Goal: Contribute content

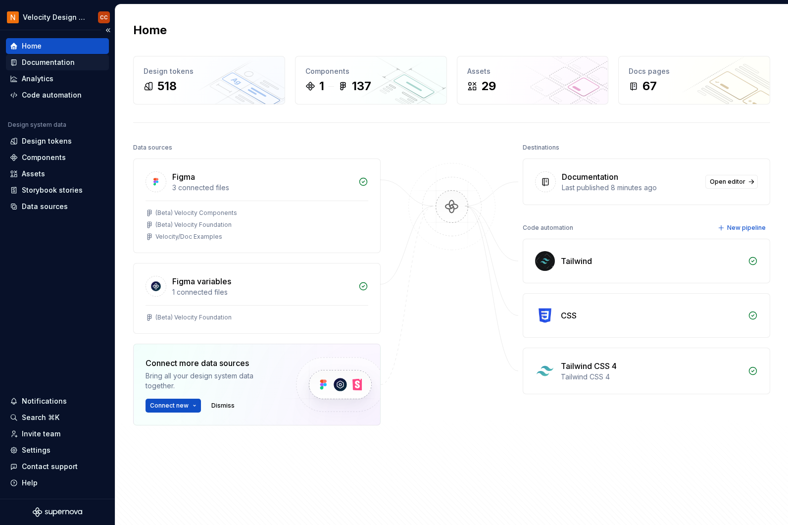
click at [58, 63] on div "Documentation" at bounding box center [48, 62] width 53 height 10
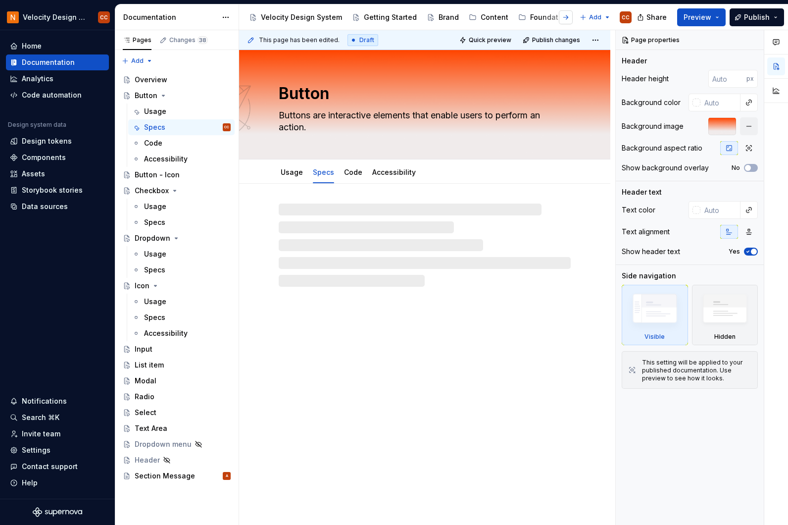
click at [569, 17] on button "button" at bounding box center [566, 17] width 14 height 14
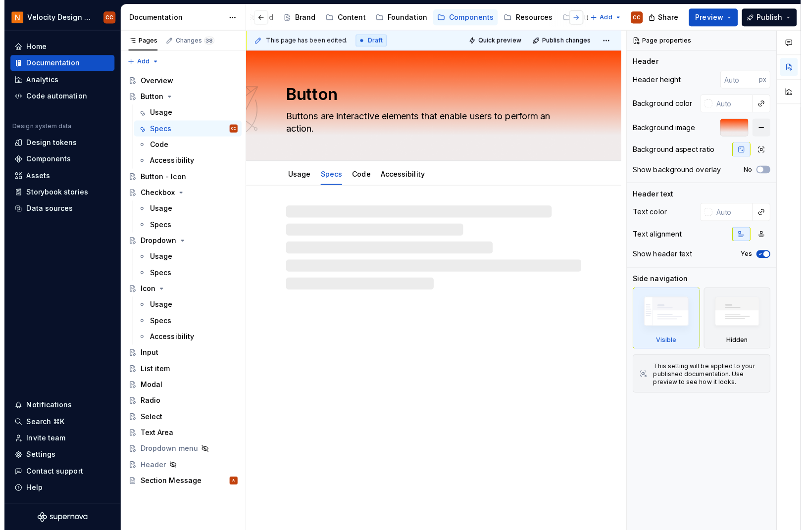
scroll to position [0, 156]
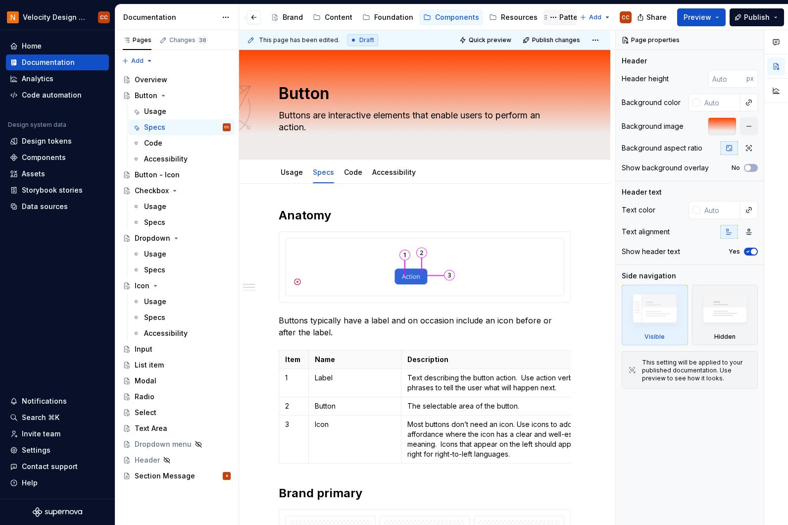
click at [559, 15] on div "Patterns" at bounding box center [573, 17] width 29 height 10
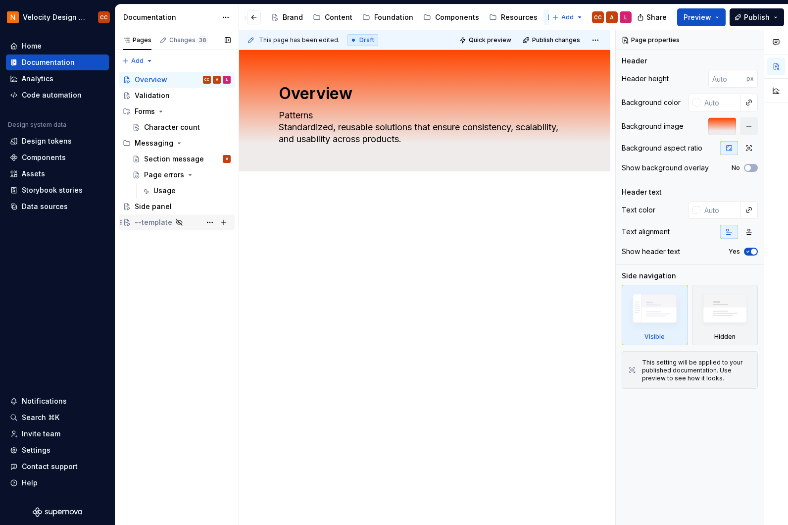
click at [150, 222] on div "--template" at bounding box center [154, 222] width 38 height 10
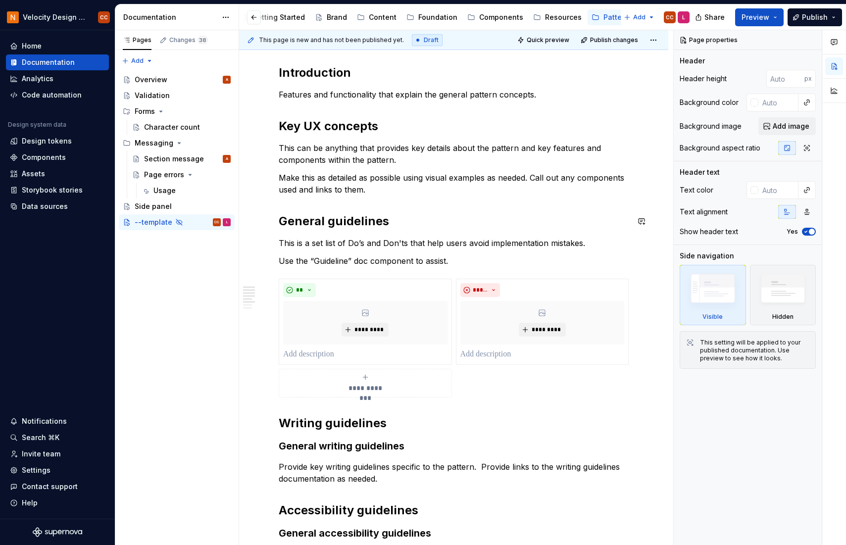
scroll to position [132, 0]
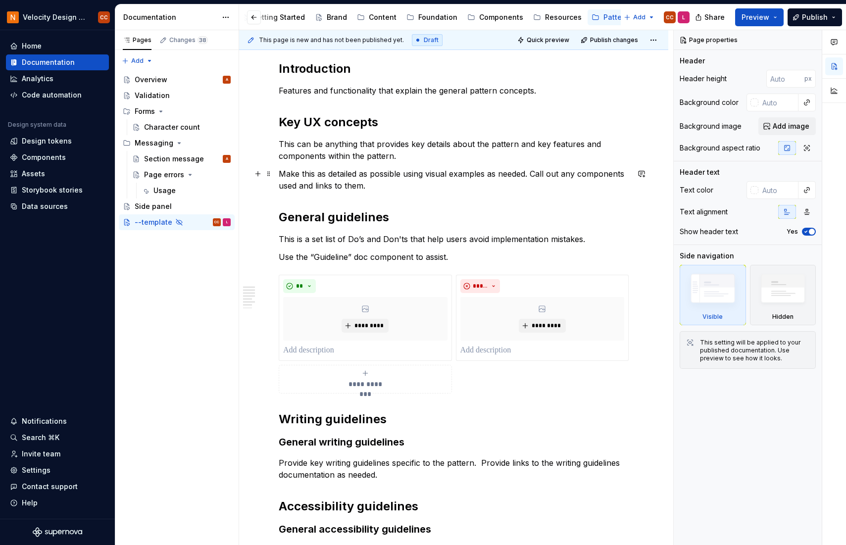
type textarea "*"
click at [317, 185] on p "Make this as detailed as possible using visual examples as needed. Call out any…" at bounding box center [454, 180] width 350 height 24
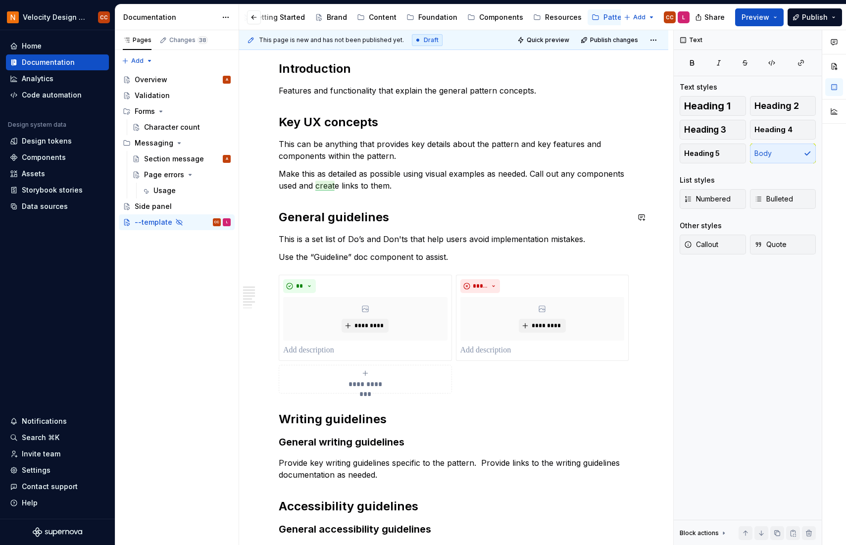
click at [406, 207] on div "**********" at bounding box center [454, 346] width 350 height 570
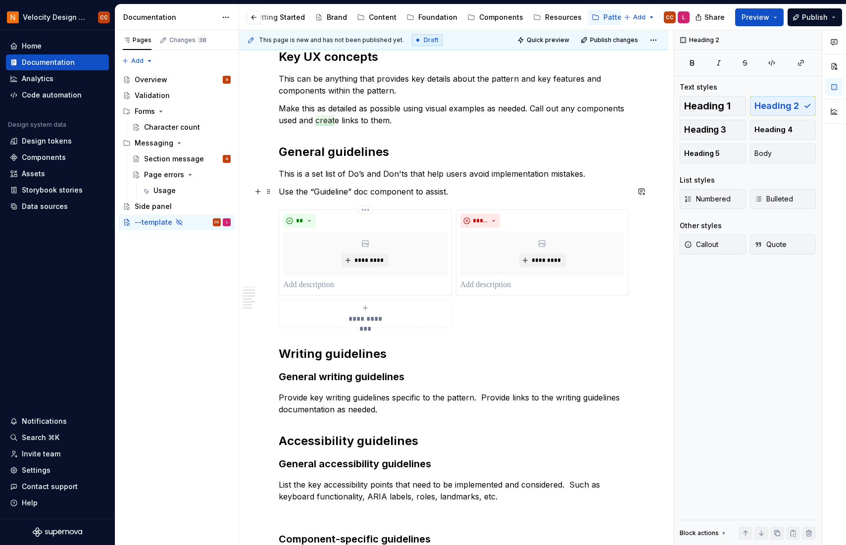
scroll to position [198, 0]
click at [306, 342] on div "**********" at bounding box center [454, 280] width 350 height 570
click at [278, 350] on div "**********" at bounding box center [453, 355] width 429 height 769
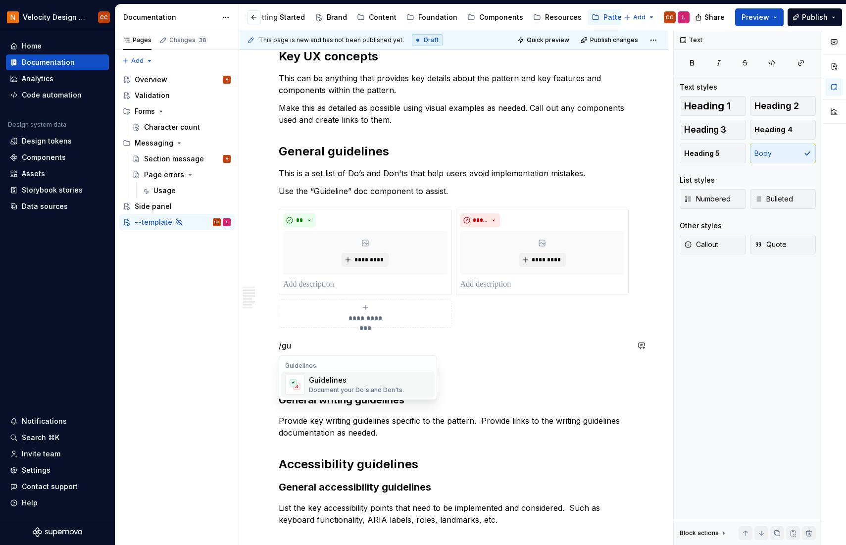
click at [333, 393] on div "Document your Do's and Don'ts." at bounding box center [356, 390] width 95 height 8
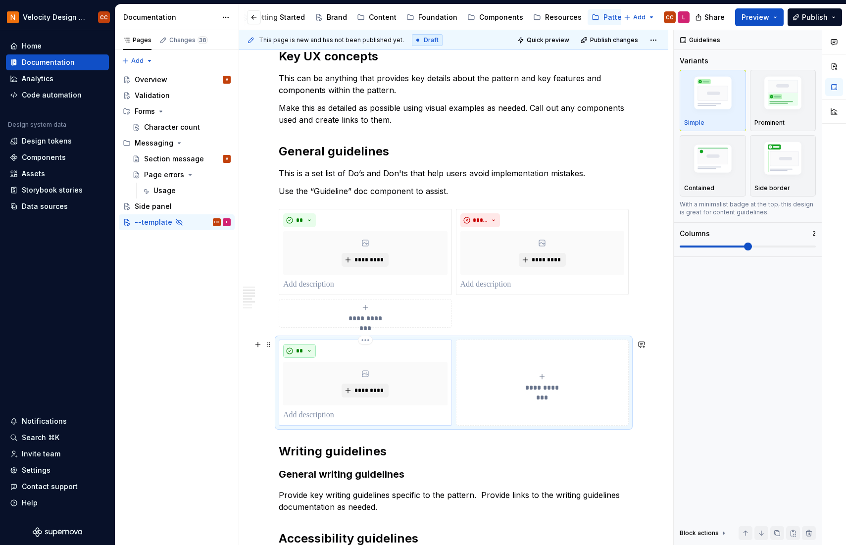
click at [309, 352] on button "**" at bounding box center [299, 351] width 33 height 14
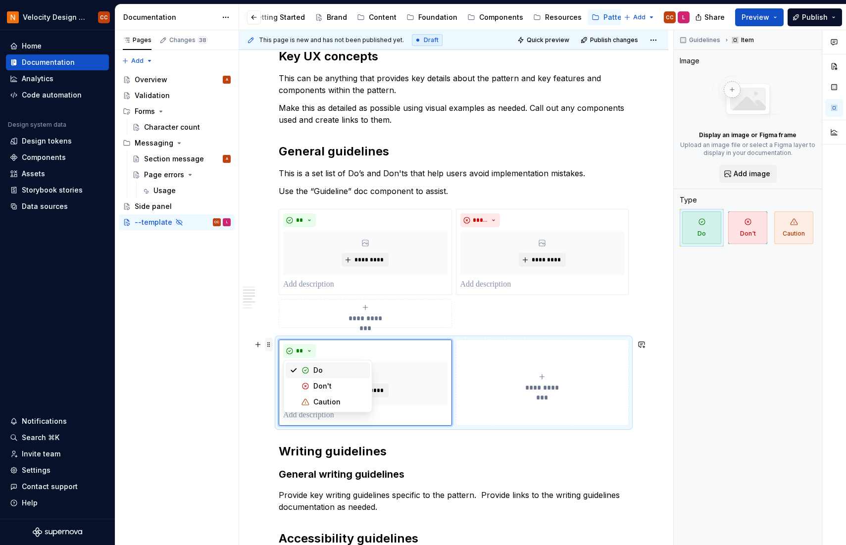
click at [269, 348] on span at bounding box center [269, 345] width 8 height 14
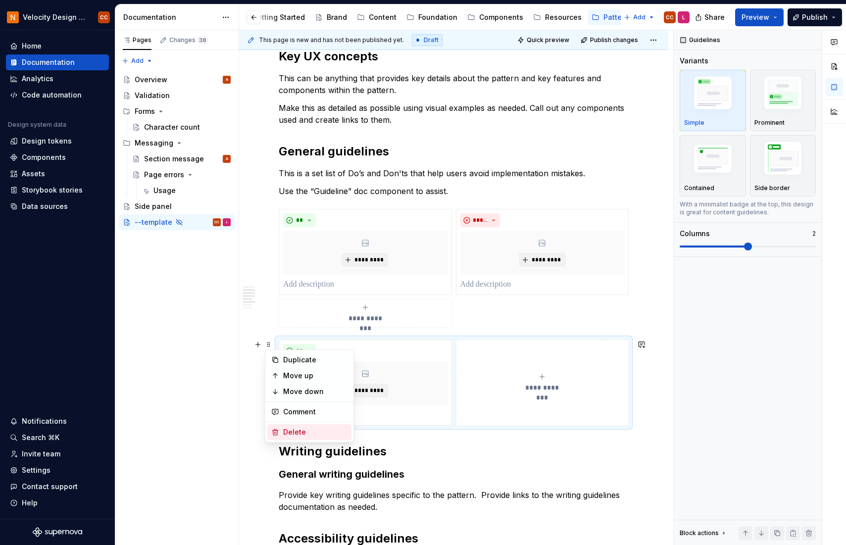
drag, startPoint x: 287, startPoint y: 431, endPoint x: 287, endPoint y: 425, distance: 6.0
click at [287, 431] on div "Delete" at bounding box center [315, 432] width 64 height 10
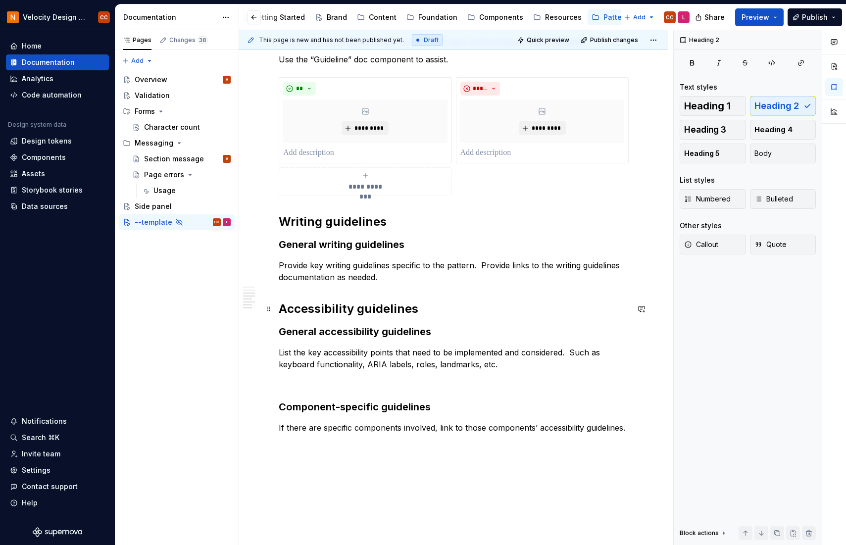
scroll to position [330, 0]
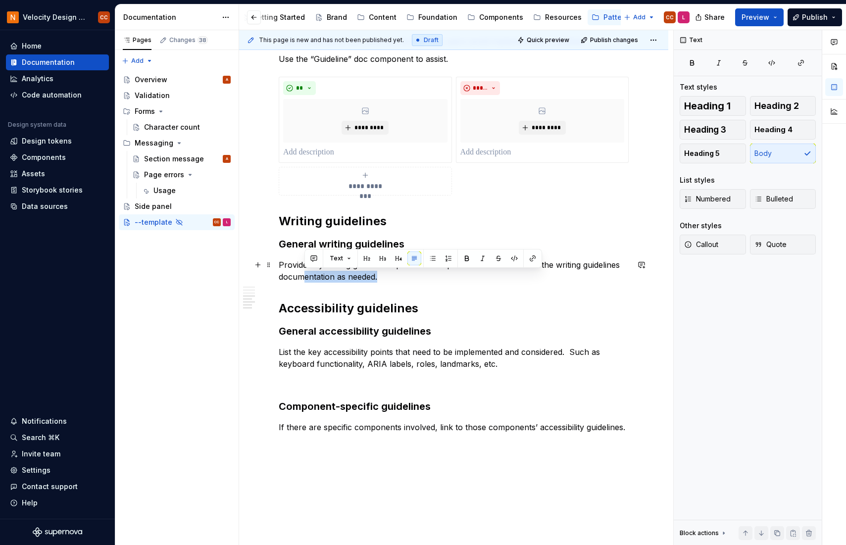
drag, startPoint x: 381, startPoint y: 279, endPoint x: 306, endPoint y: 272, distance: 75.1
click at [306, 272] on p "Provide key writing guidelines specific to the pattern. Provide links to the wr…" at bounding box center [454, 271] width 350 height 24
click at [402, 278] on p "Provide key writing guidelines specific to the pattern. Provide links to the wr…" at bounding box center [454, 271] width 350 height 24
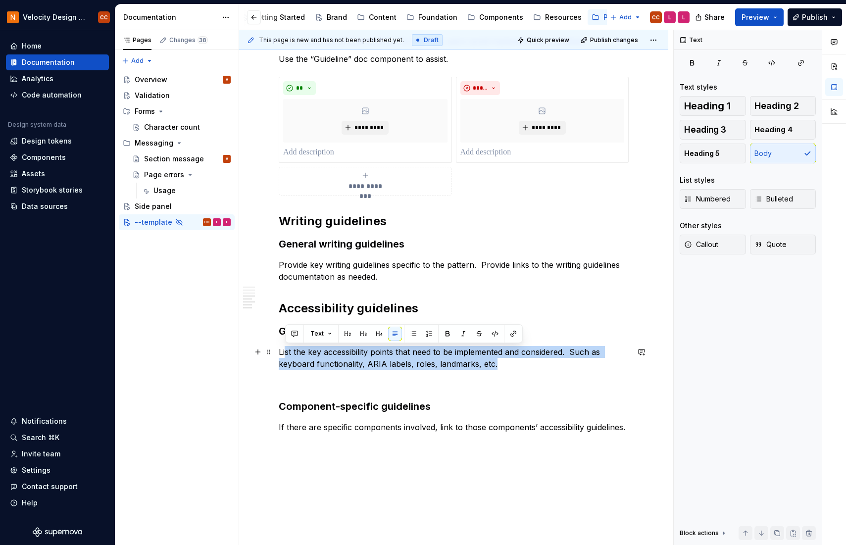
drag, startPoint x: 485, startPoint y: 363, endPoint x: 285, endPoint y: 354, distance: 200.7
click at [285, 354] on p "List the key accessibility points that need to be implemented and considered. S…" at bounding box center [454, 358] width 350 height 24
click at [504, 366] on p "List the key accessibility points that need to be implemented and considered. S…" at bounding box center [454, 358] width 350 height 24
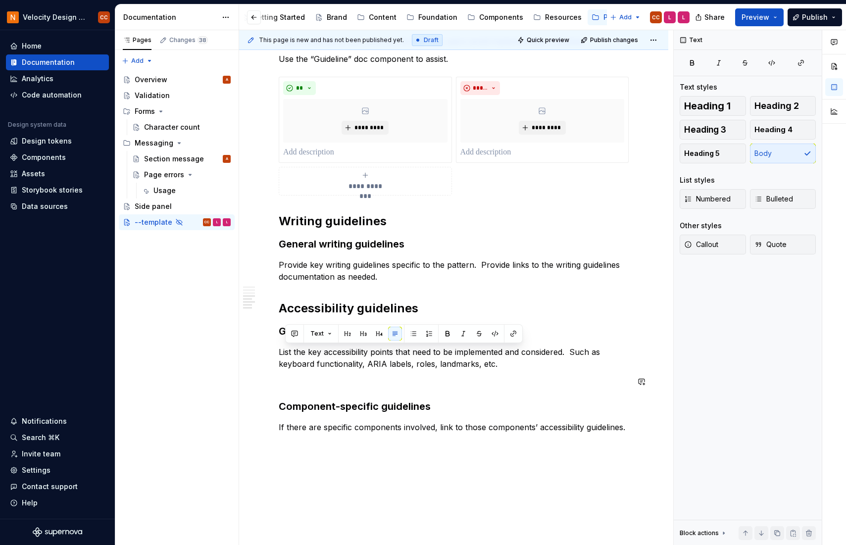
click at [505, 375] on div "**********" at bounding box center [454, 148] width 350 height 570
click at [502, 367] on p "List the key accessibility points that need to be implemented and considered. S…" at bounding box center [454, 358] width 350 height 24
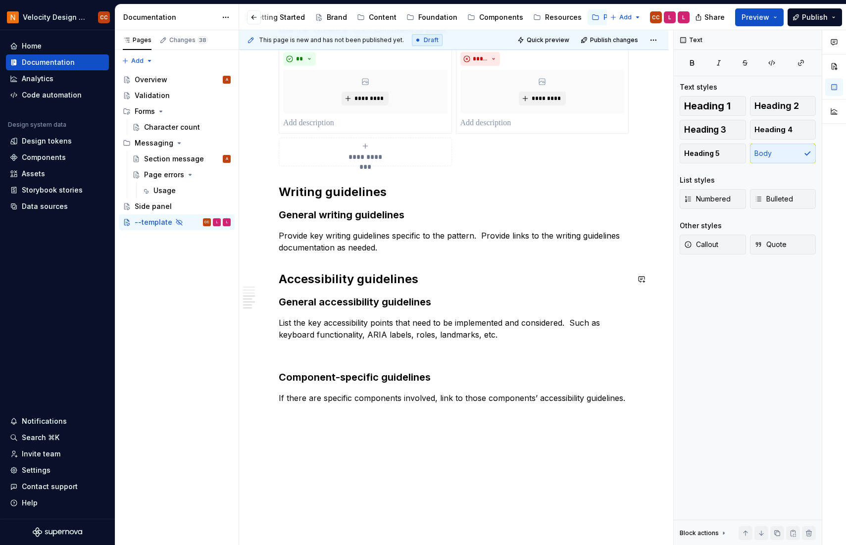
scroll to position [261, 0]
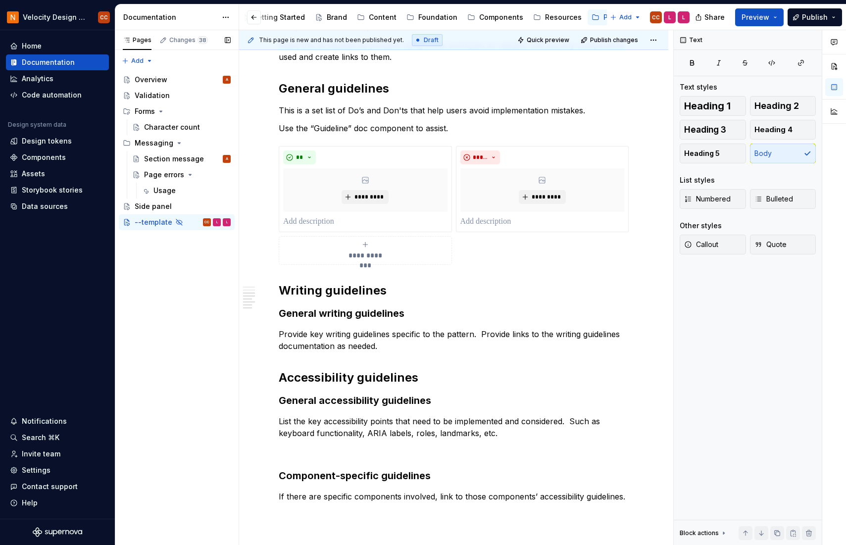
drag, startPoint x: 161, startPoint y: 224, endPoint x: 142, endPoint y: 261, distance: 42.3
click at [142, 261] on div "Pages Changes 38 Add Accessibility guide for tree Page tree. Navigate the tree …" at bounding box center [177, 287] width 124 height 515
click at [210, 222] on button "Page tree" at bounding box center [210, 222] width 14 height 14
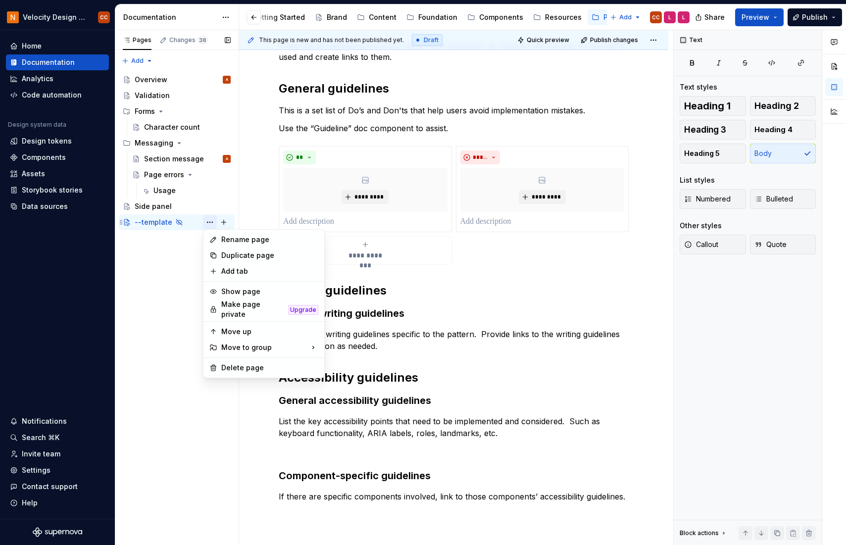
type textarea "*"
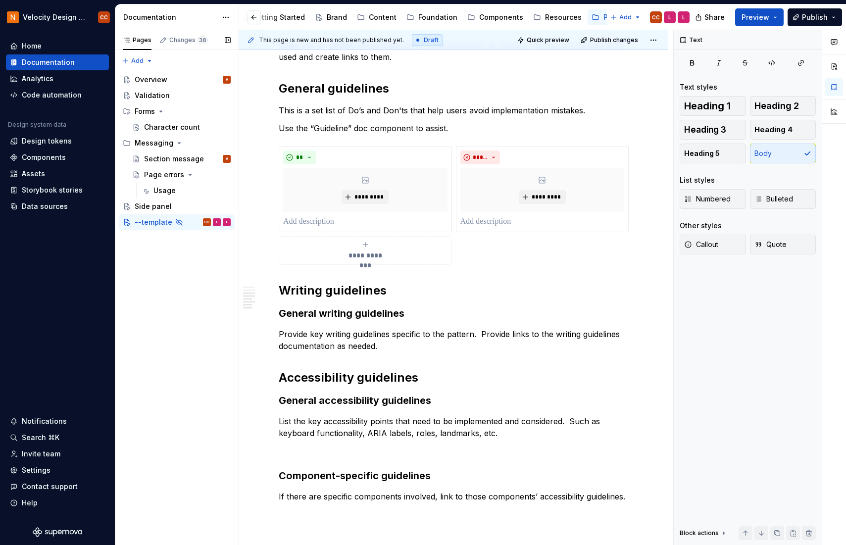
click at [169, 285] on div "Pages Changes 38 Add Accessibility guide for tree Page tree. Navigate the tree …" at bounding box center [177, 287] width 124 height 515
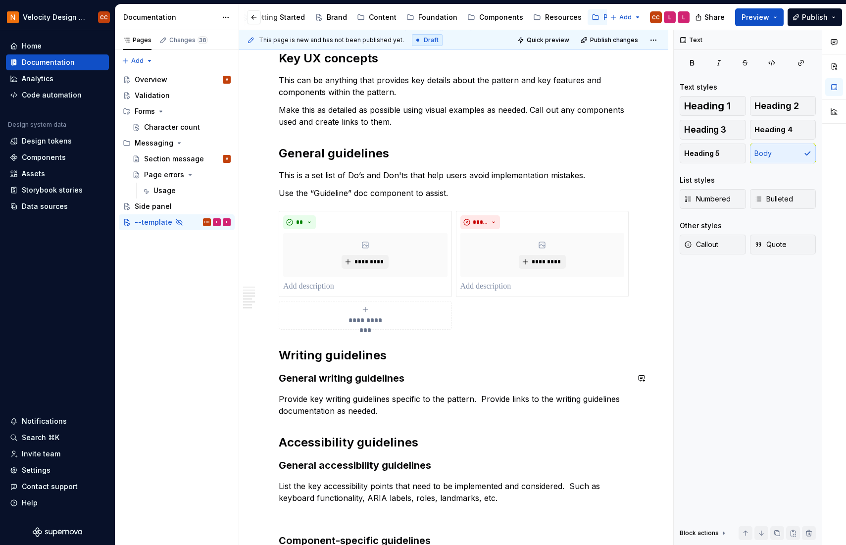
scroll to position [195, 0]
click at [348, 284] on p at bounding box center [365, 288] width 164 height 12
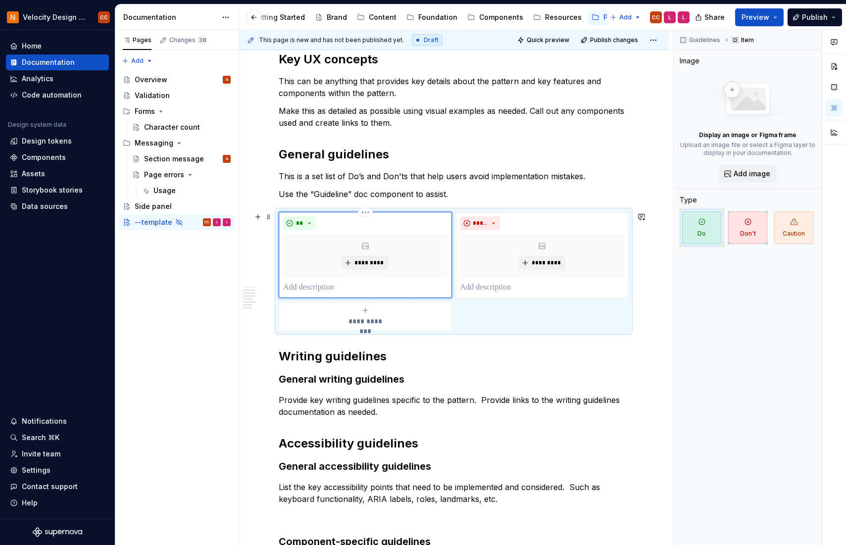
click at [355, 288] on p at bounding box center [365, 288] width 164 height 12
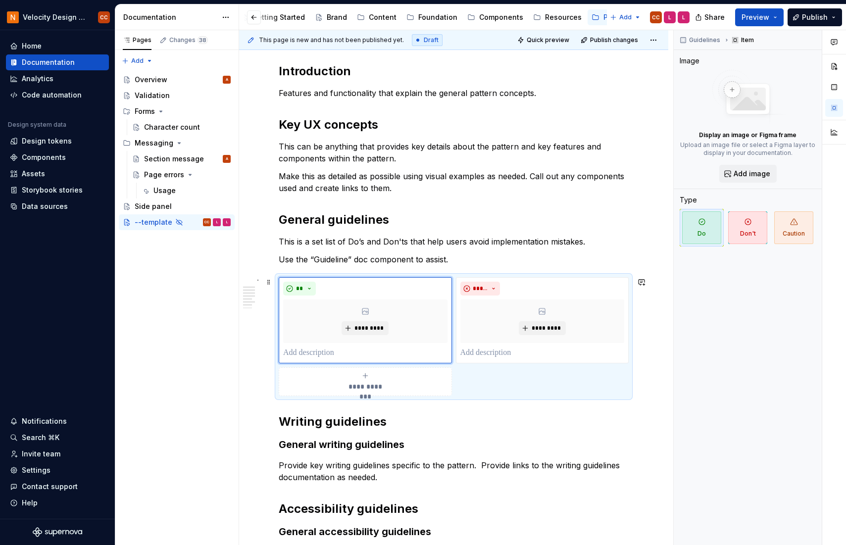
scroll to position [129, 0]
click at [334, 352] on p at bounding box center [365, 354] width 164 height 12
click at [349, 351] on p at bounding box center [365, 354] width 164 height 12
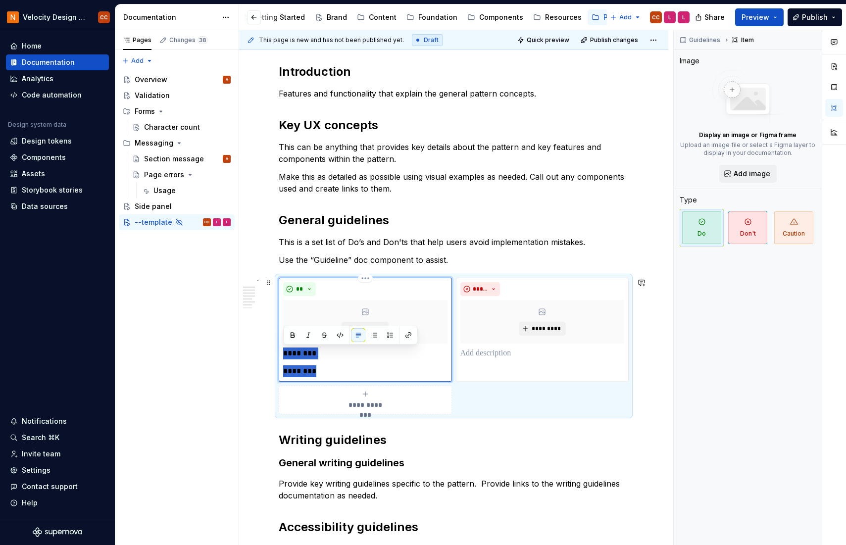
drag, startPoint x: 305, startPoint y: 378, endPoint x: 284, endPoint y: 356, distance: 31.2
click at [284, 356] on div "******** ********" at bounding box center [365, 363] width 164 height 30
click at [373, 336] on button "button" at bounding box center [374, 335] width 14 height 14
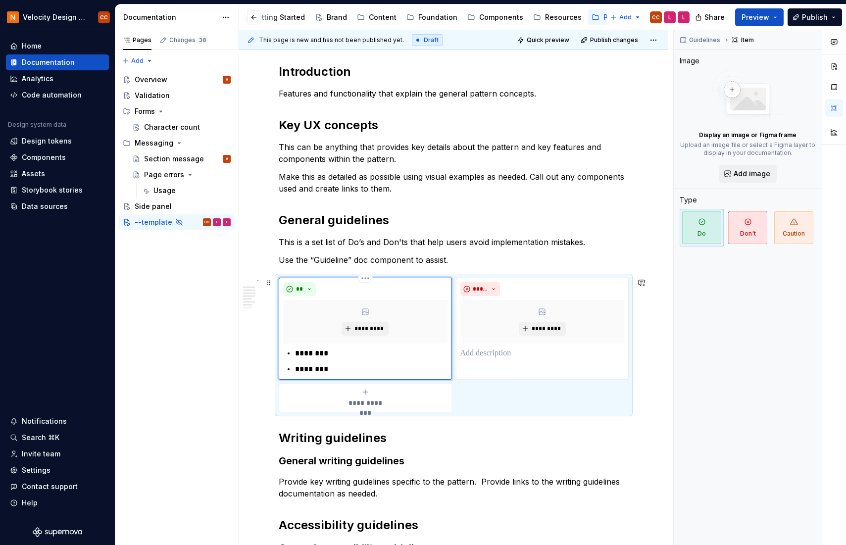
click at [359, 355] on p "********" at bounding box center [371, 354] width 152 height 12
drag, startPoint x: 344, startPoint y: 367, endPoint x: 281, endPoint y: 352, distance: 64.6
click at [281, 352] on div "** ********* ******** ********" at bounding box center [365, 329] width 173 height 102
click at [385, 336] on button "button" at bounding box center [386, 335] width 14 height 14
click at [345, 368] on p "********" at bounding box center [371, 369] width 152 height 12
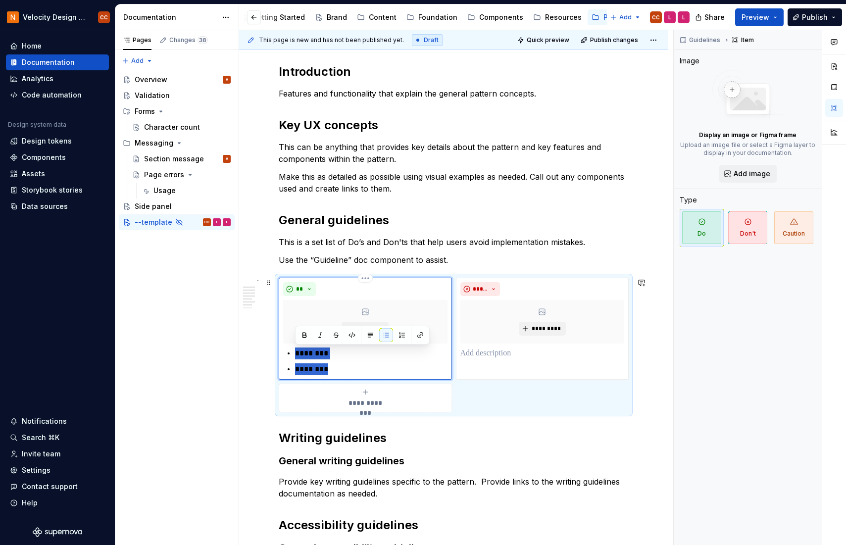
drag, startPoint x: 350, startPoint y: 368, endPoint x: 285, endPoint y: 352, distance: 67.2
click at [285, 354] on div "******** ********" at bounding box center [365, 362] width 164 height 28
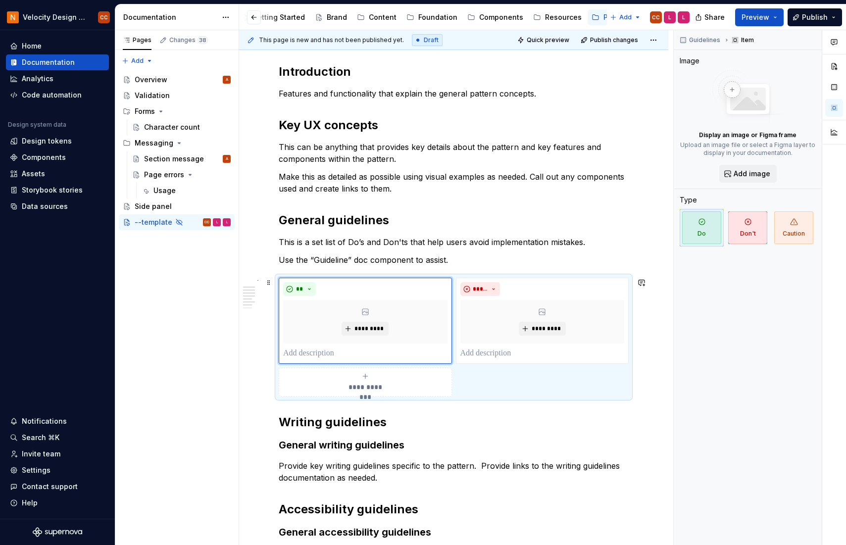
click at [648, 359] on div "**********" at bounding box center [453, 424] width 429 height 769
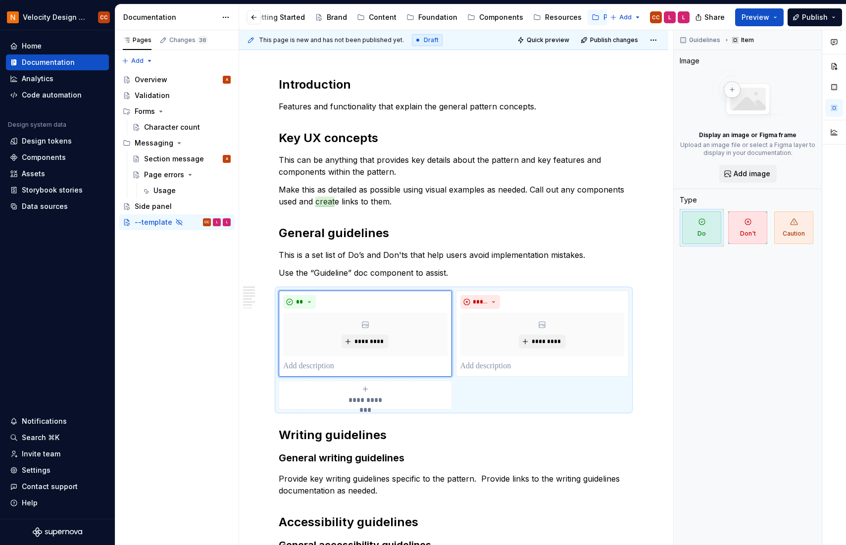
scroll to position [115, 0]
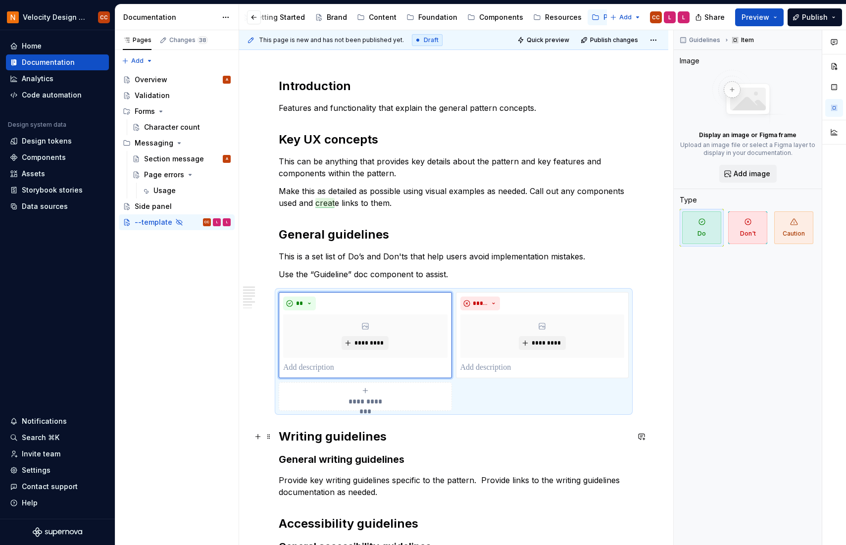
click at [281, 437] on h2 "Writing guidelines" at bounding box center [454, 437] width 350 height 16
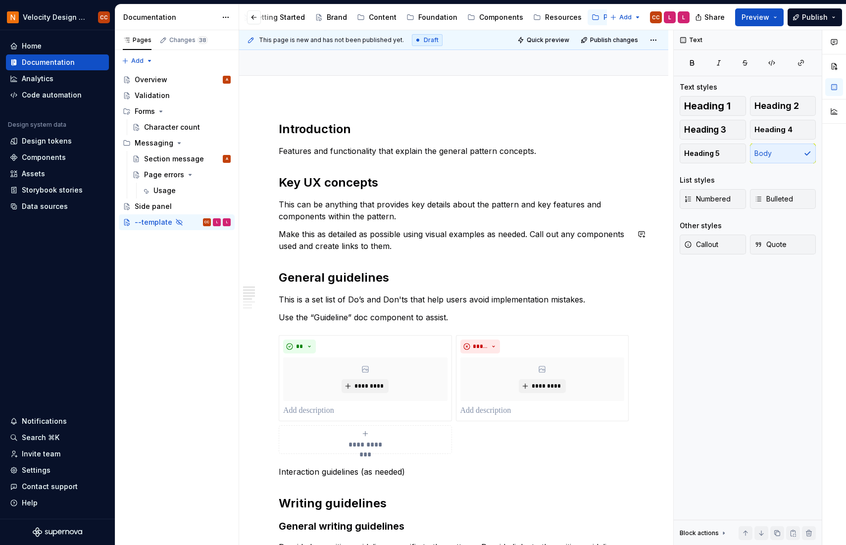
scroll to position [132, 0]
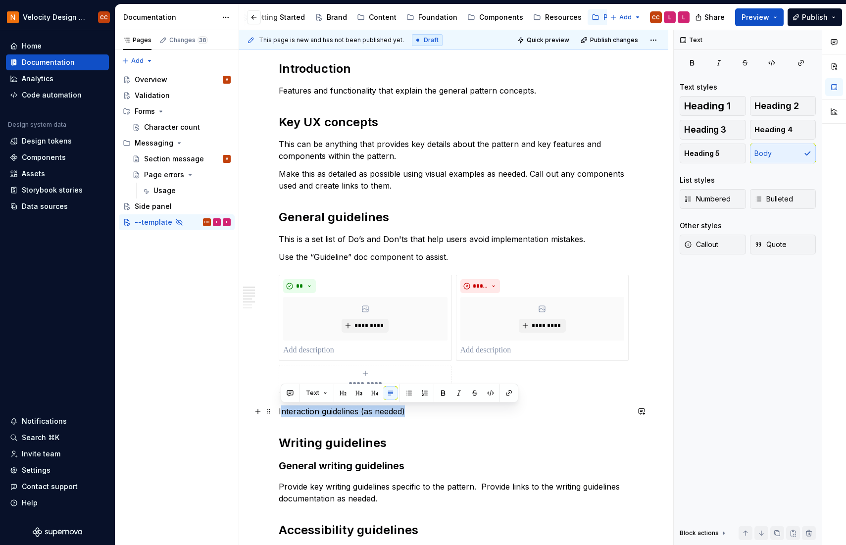
drag, startPoint x: 408, startPoint y: 413, endPoint x: 281, endPoint y: 413, distance: 127.2
click at [281, 413] on p "Interaction guidelines (as needed)" at bounding box center [454, 411] width 350 height 12
click at [358, 394] on button "button" at bounding box center [359, 393] width 14 height 14
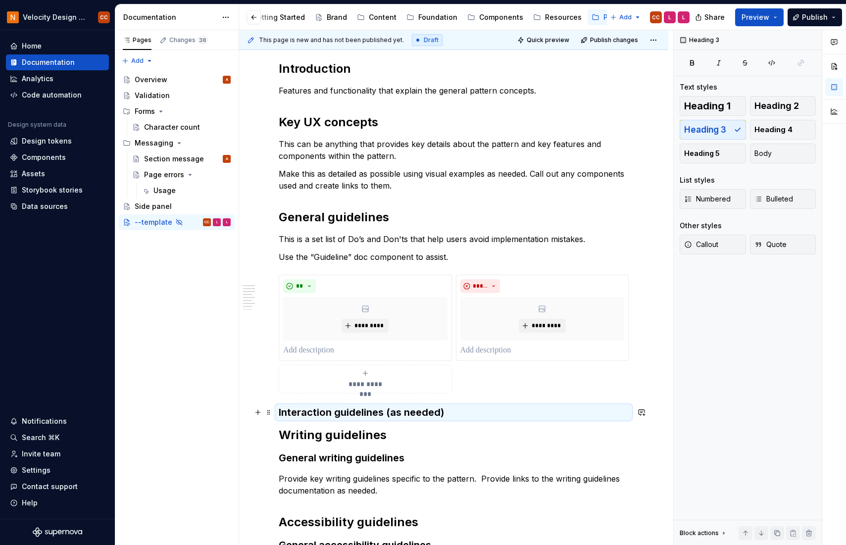
click at [452, 411] on h3 "Interaction guidelines (as needed)" at bounding box center [454, 412] width 350 height 14
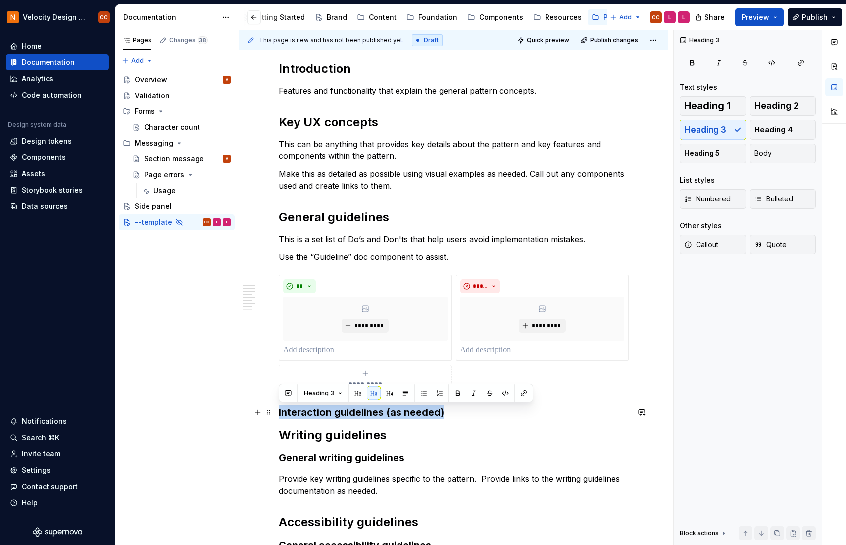
drag, startPoint x: 447, startPoint y: 413, endPoint x: 277, endPoint y: 407, distance: 169.9
click at [277, 407] on div "**********" at bounding box center [453, 429] width 429 height 785
drag, startPoint x: 358, startPoint y: 392, endPoint x: 366, endPoint y: 397, distance: 9.3
click at [358, 392] on button "button" at bounding box center [358, 393] width 14 height 14
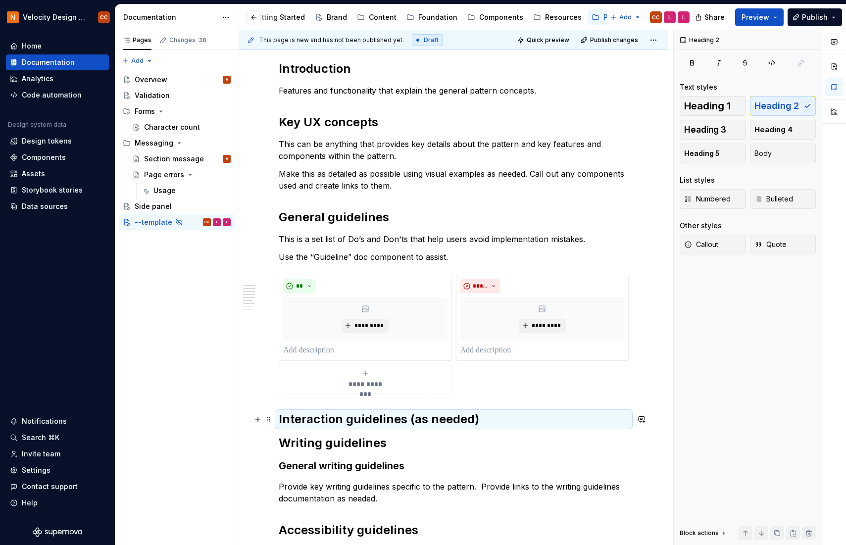
click at [518, 417] on h2 "Interaction guidelines (as needed)" at bounding box center [454, 419] width 350 height 16
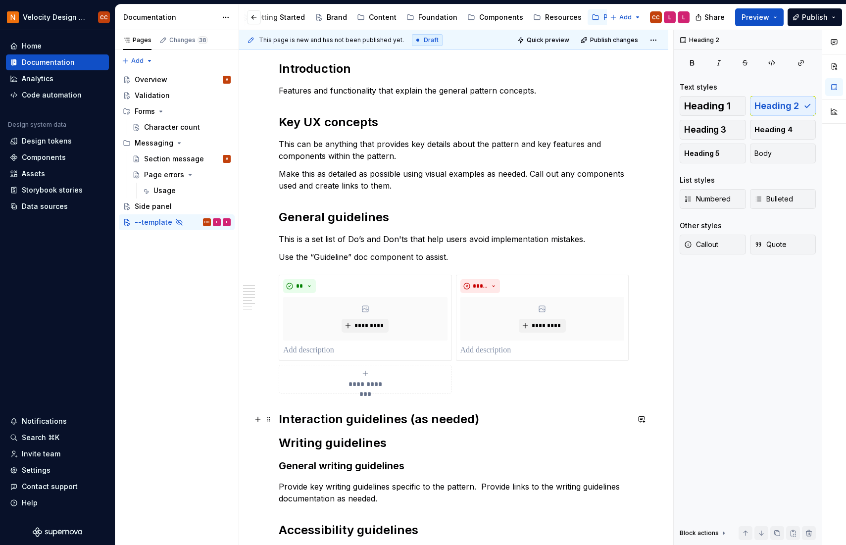
click at [486, 422] on h2 "Interaction guidelines (as needed)" at bounding box center [454, 419] width 350 height 16
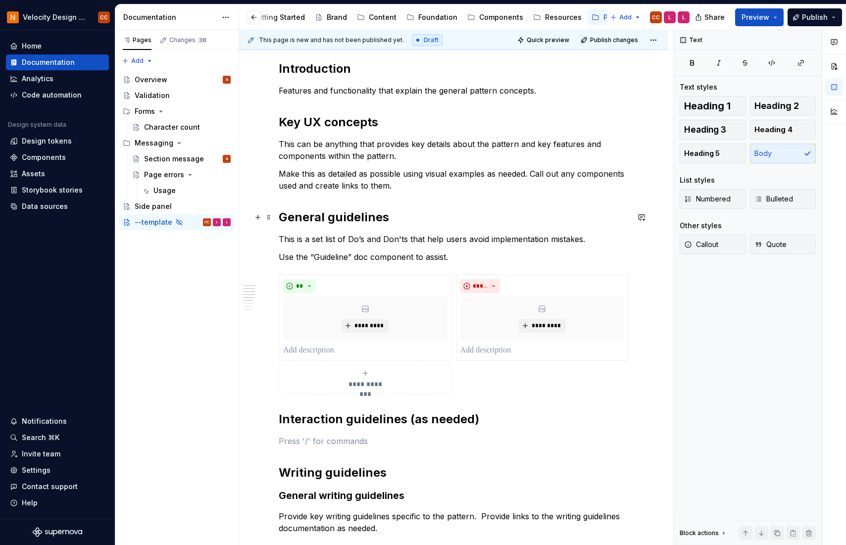
click at [391, 218] on h2 "General guidelines" at bounding box center [454, 217] width 350 height 16
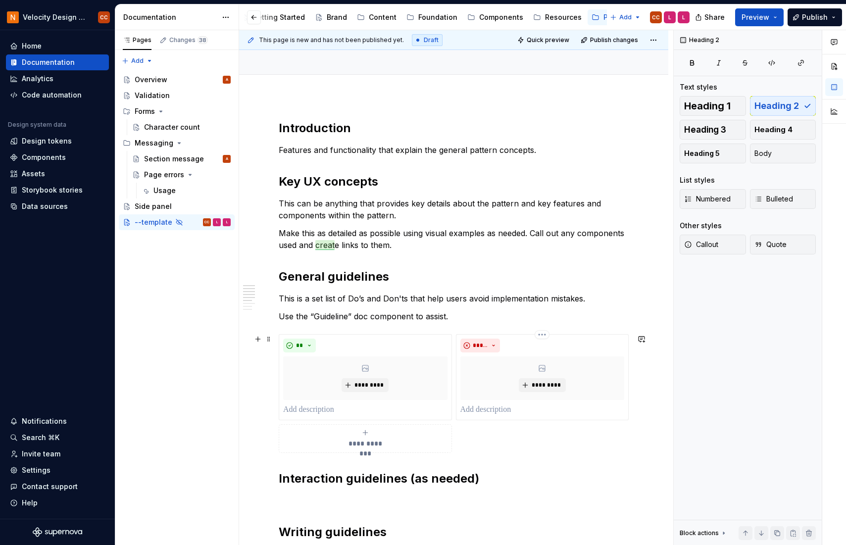
scroll to position [66, 0]
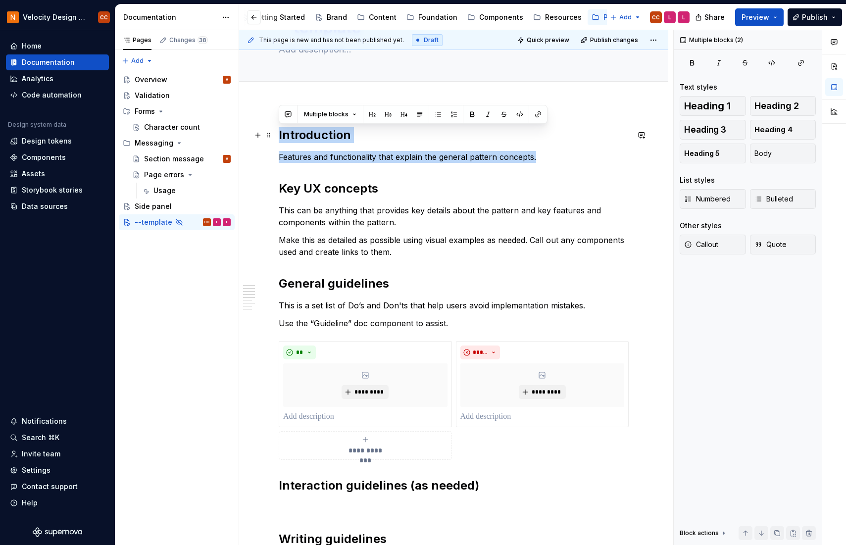
drag, startPoint x: 543, startPoint y: 157, endPoint x: 278, endPoint y: 136, distance: 265.8
click at [278, 136] on div "**********" at bounding box center [453, 514] width 429 height 823
click at [560, 157] on p "Features and functionality that explain the general pattern concepts." at bounding box center [454, 157] width 350 height 12
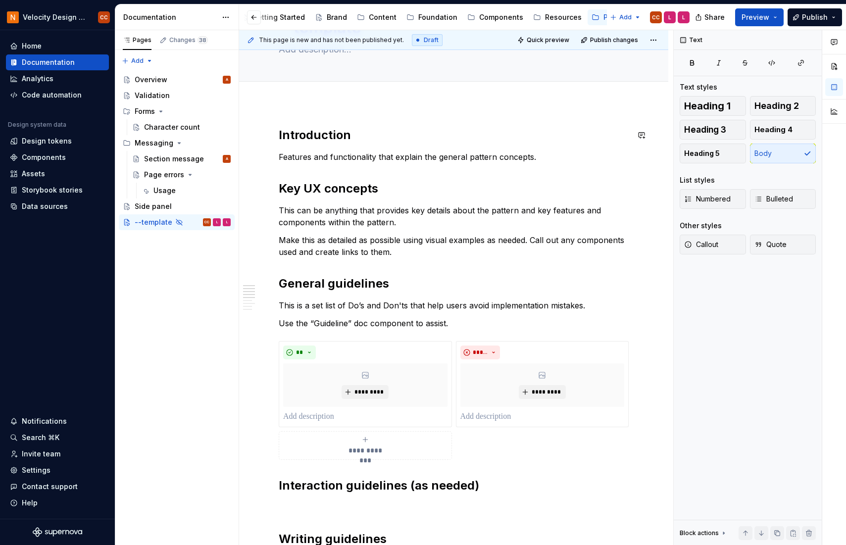
click at [375, 116] on div "**********" at bounding box center [453, 514] width 429 height 823
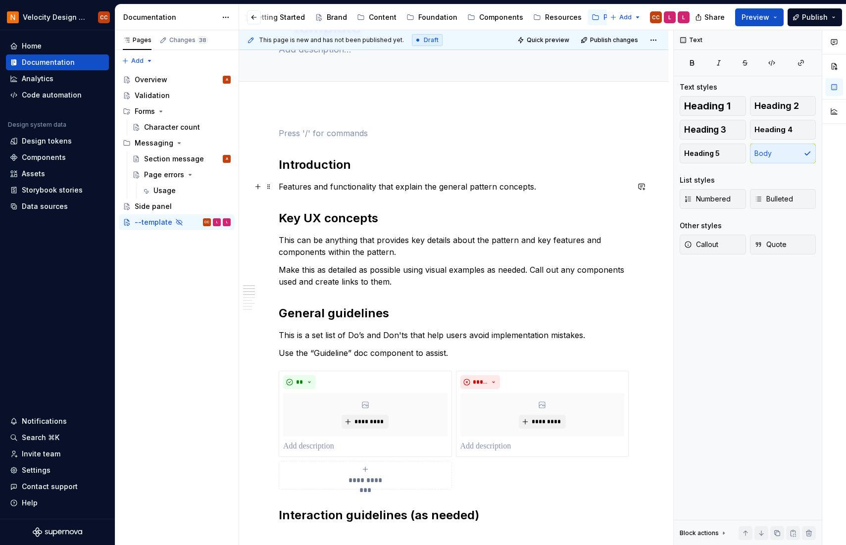
click at [542, 184] on p "Features and functionality that explain the general pattern concepts." at bounding box center [454, 187] width 350 height 12
click at [365, 130] on p at bounding box center [454, 133] width 350 height 12
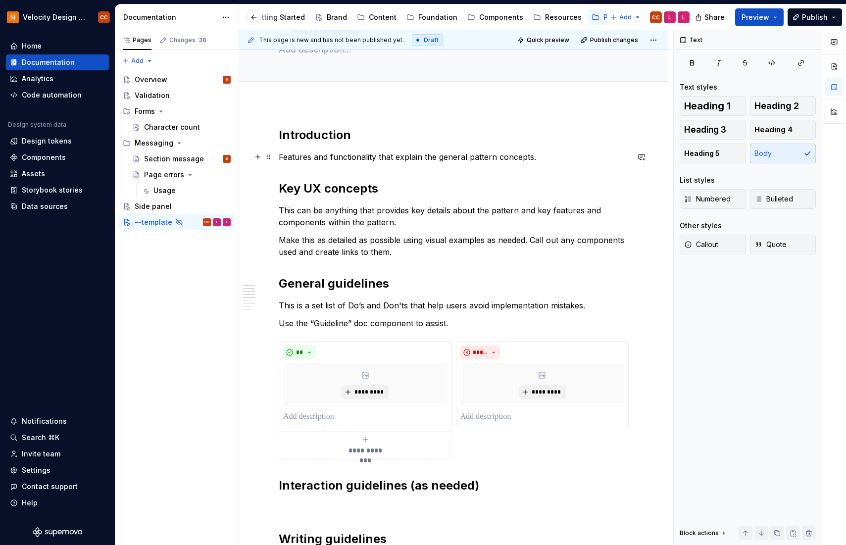
click at [540, 153] on p "Features and functionality that explain the general pattern concepts." at bounding box center [454, 157] width 350 height 12
click at [537, 157] on p "Features and functionality that explain the general pattern concepts." at bounding box center [454, 157] width 350 height 12
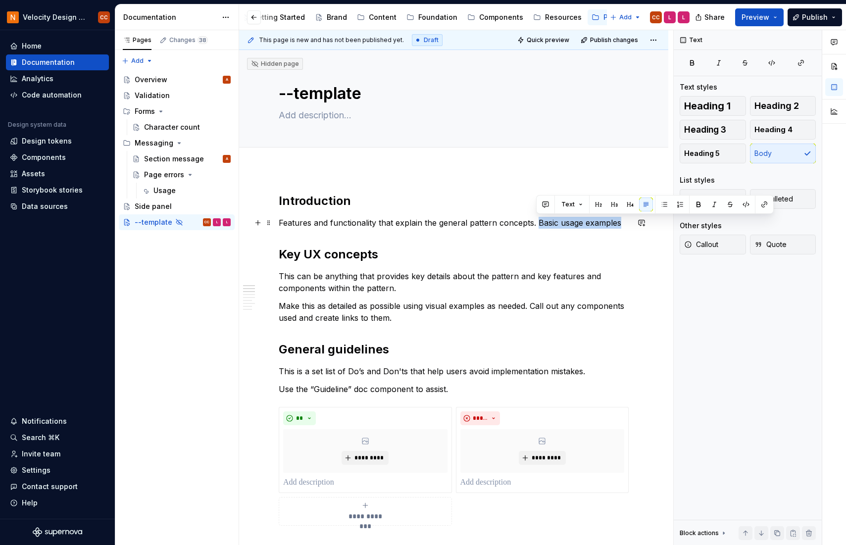
drag, startPoint x: 620, startPoint y: 222, endPoint x: 537, endPoint y: 225, distance: 83.7
click at [537, 225] on p "Features and functionality that explain the general pattern concepts. Basic usa…" at bounding box center [454, 223] width 350 height 12
drag, startPoint x: 155, startPoint y: 223, endPoint x: 140, endPoint y: 247, distance: 27.6
click at [140, 247] on div "Pages Changes 38 Add Accessibility guide for tree Page tree. Navigate the tree …" at bounding box center [177, 287] width 124 height 515
click at [210, 223] on button "Page tree" at bounding box center [210, 222] width 14 height 14
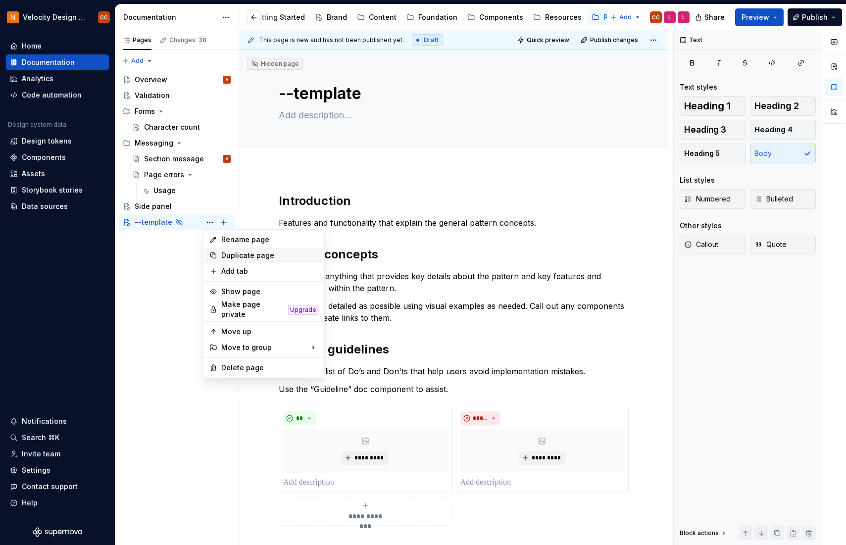
click at [234, 257] on div "Duplicate page" at bounding box center [269, 256] width 97 height 10
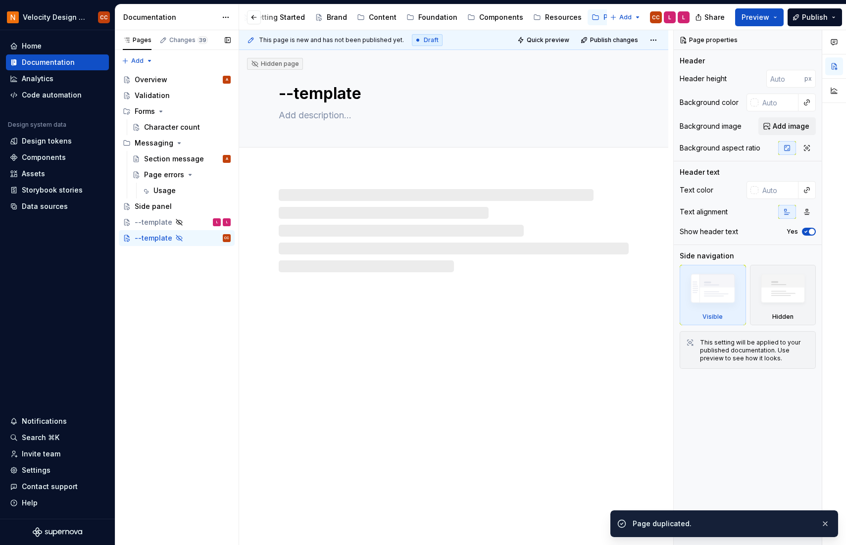
scroll to position [0, 98]
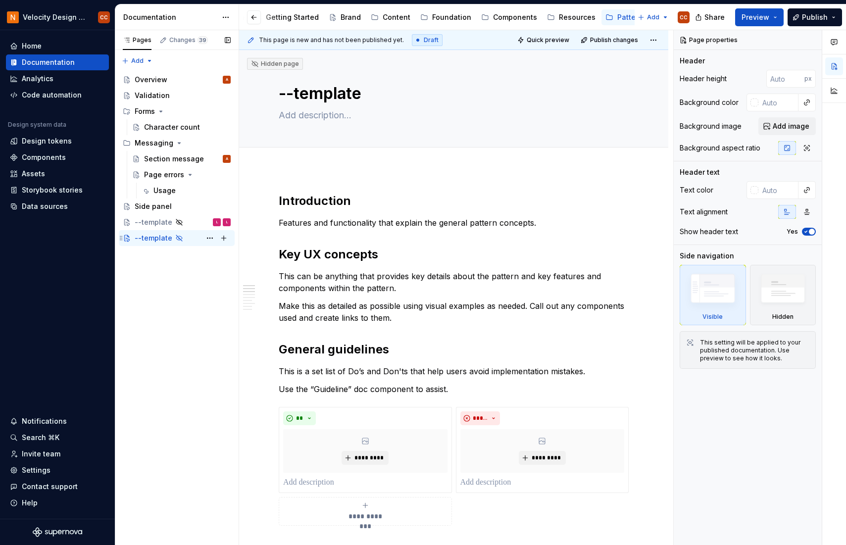
click at [196, 236] on div "--template CC" at bounding box center [183, 238] width 96 height 14
click at [209, 238] on button "Page tree" at bounding box center [210, 238] width 14 height 14
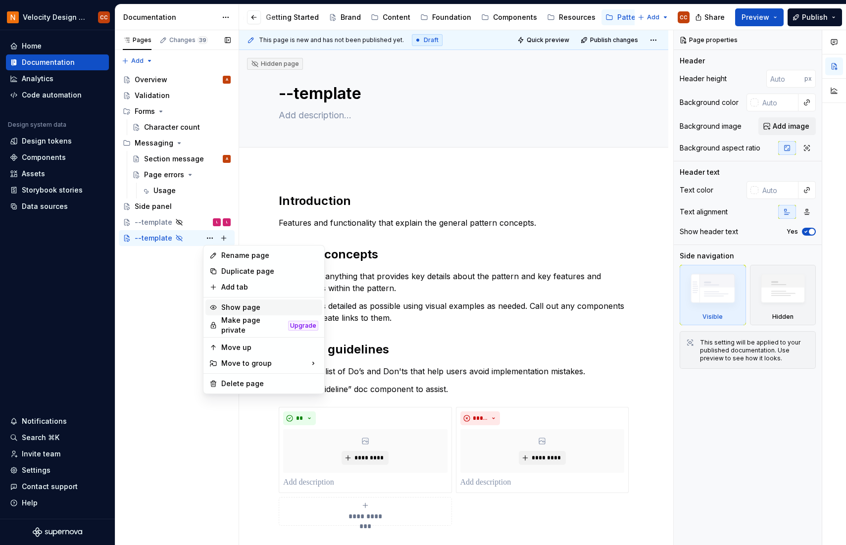
click at [231, 307] on div "Show page" at bounding box center [269, 307] width 97 height 10
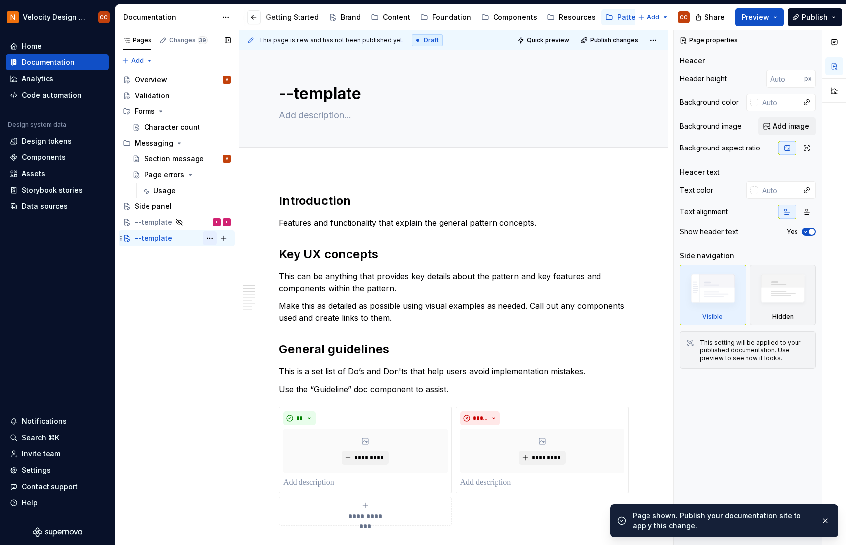
click at [208, 240] on button "Page tree" at bounding box center [210, 238] width 14 height 14
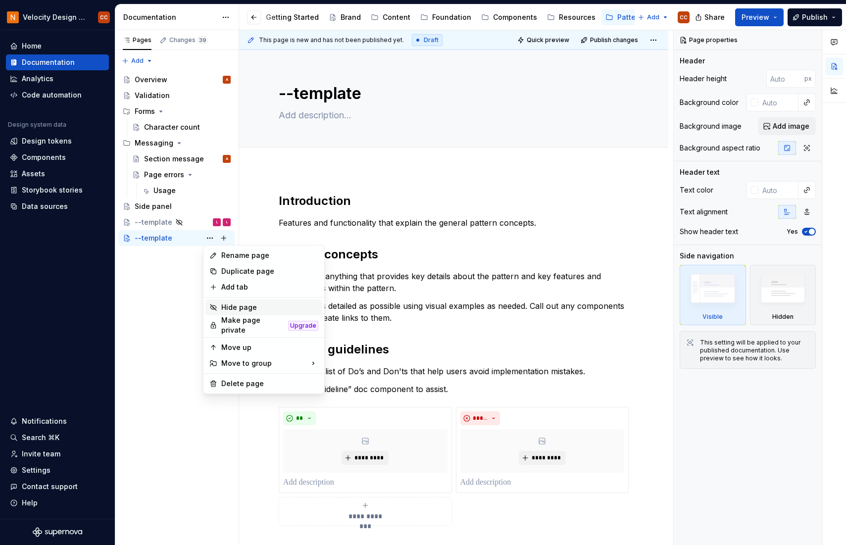
click at [237, 305] on div "Hide page" at bounding box center [269, 307] width 97 height 10
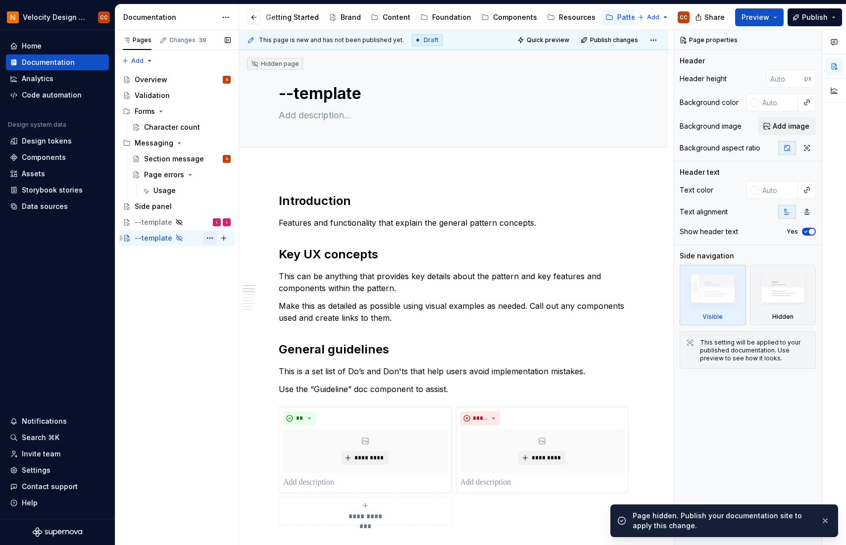
click at [207, 238] on button "Page tree" at bounding box center [210, 238] width 14 height 14
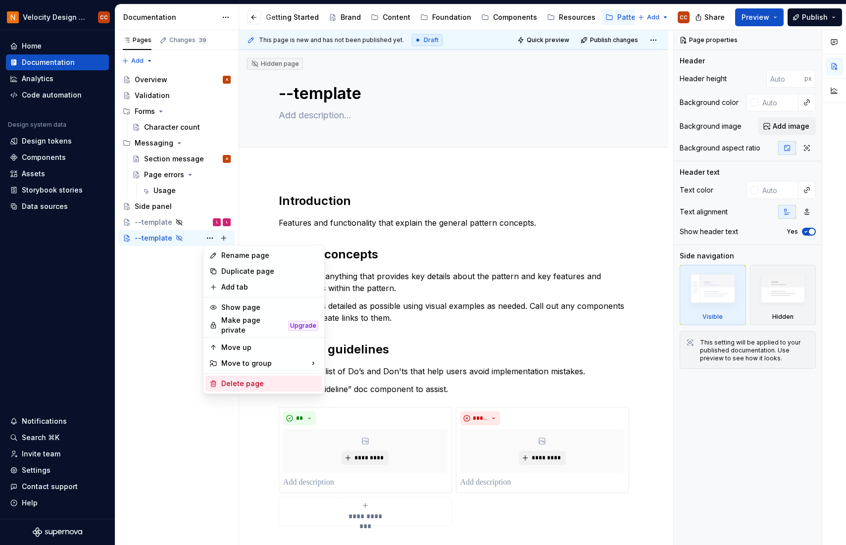
click at [231, 380] on div "Delete page" at bounding box center [269, 384] width 97 height 10
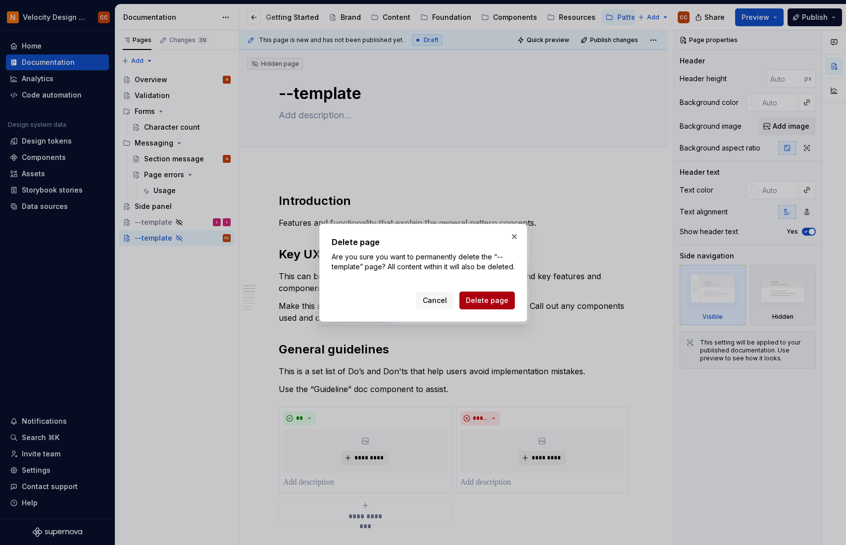
click at [507, 305] on span "Delete page" at bounding box center [487, 301] width 43 height 10
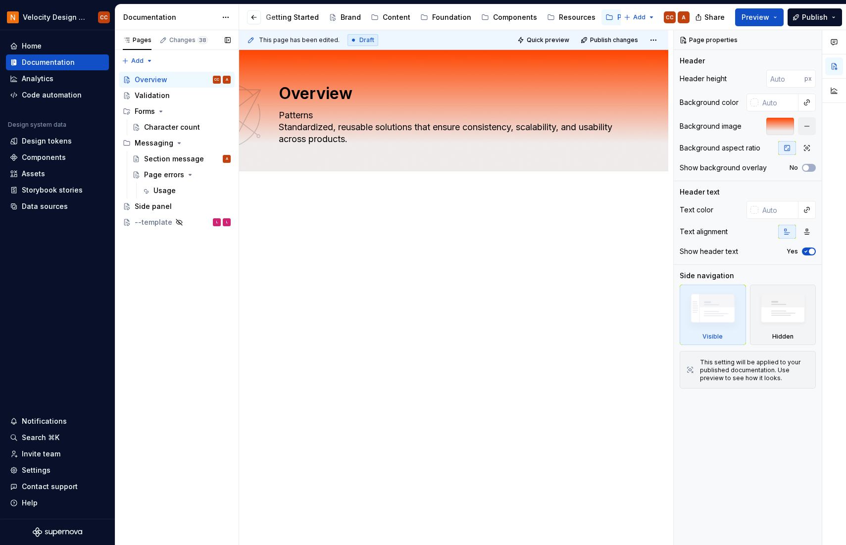
click at [183, 240] on div "Pages Changes 38 Add Accessibility guide for tree Page tree. Navigate the tree …" at bounding box center [177, 287] width 124 height 515
click at [161, 217] on div "--template" at bounding box center [154, 222] width 38 height 10
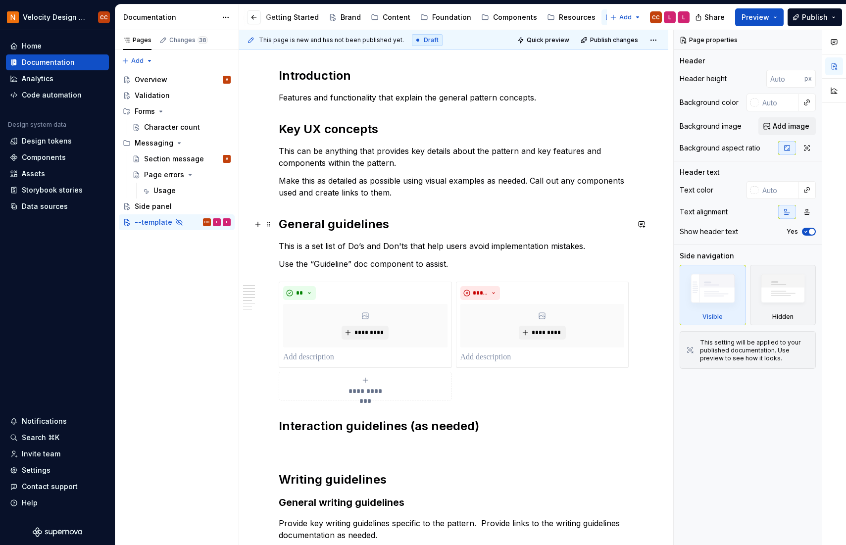
scroll to position [132, 0]
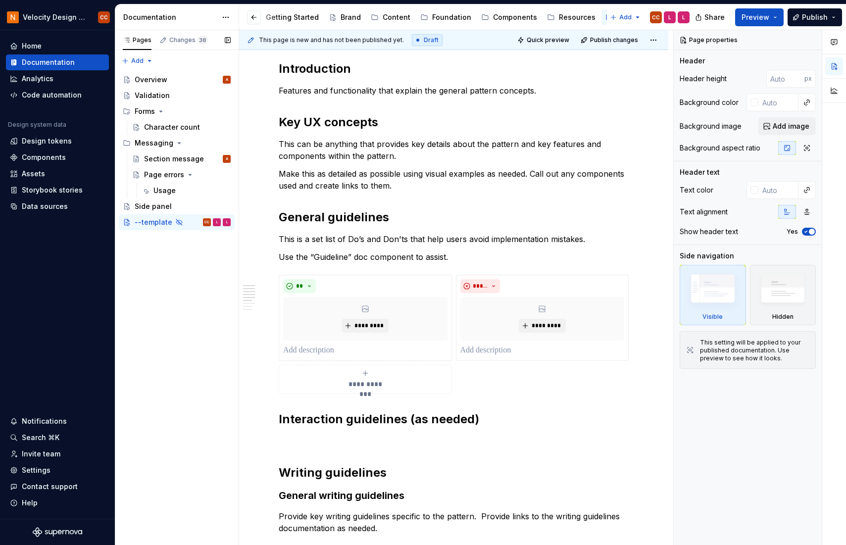
click at [184, 471] on div "Pages Changes 38 Add Accessibility guide for tree Page tree. Navigate the tree …" at bounding box center [177, 287] width 124 height 515
type textarea "*"
